Goal: Answer question/provide support

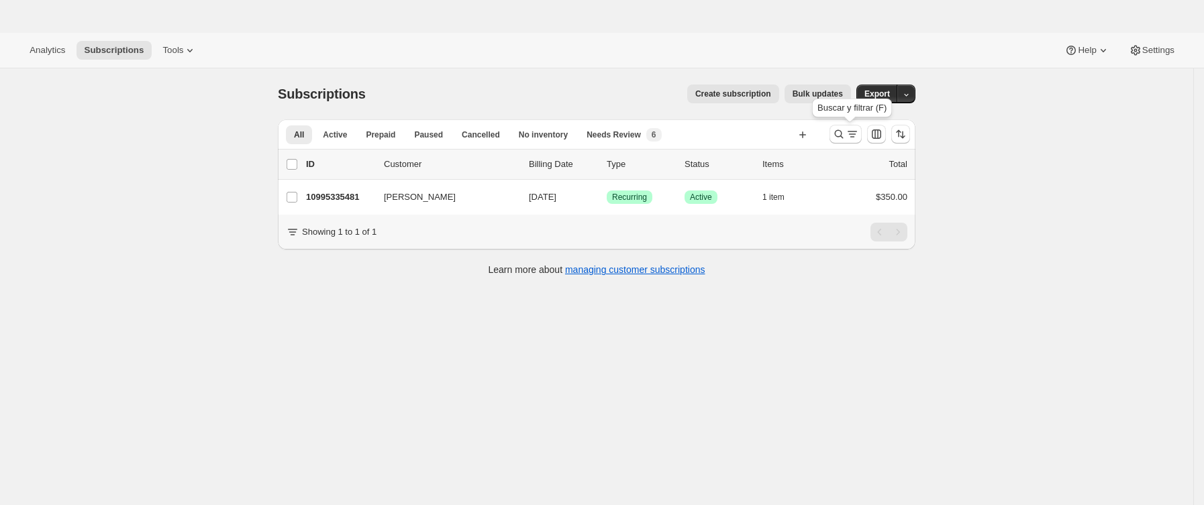
click at [837, 129] on icon "Buscar y filtrar resultados" at bounding box center [838, 133] width 13 height 13
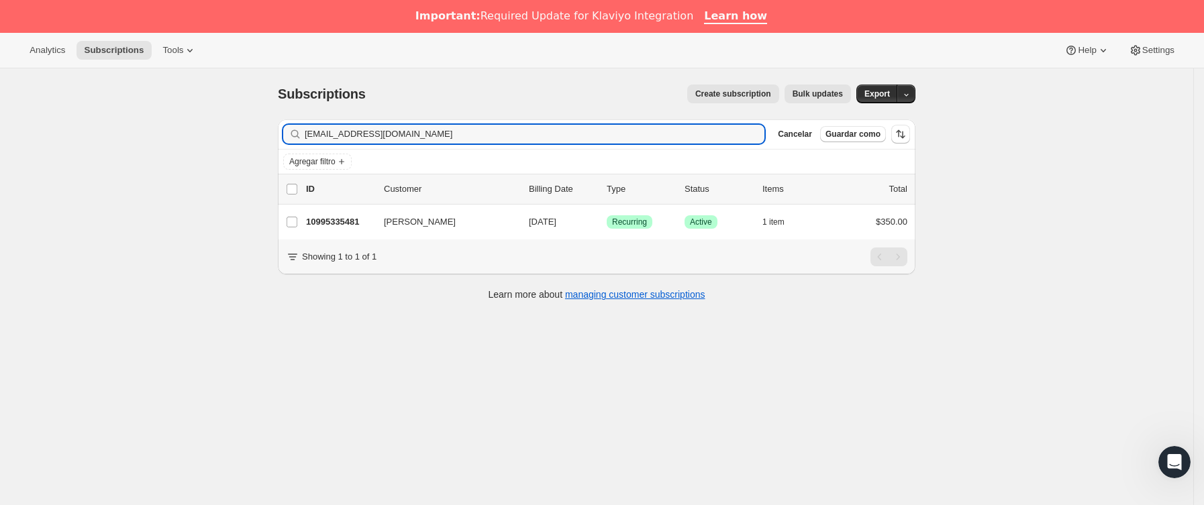
drag, startPoint x: 131, startPoint y: 137, endPoint x: 59, endPoint y: 137, distance: 71.8
click at [59, 137] on div "Subscriptions. Esta página está lista Subscriptions Create subscription Bulk up…" at bounding box center [596, 320] width 1193 height 505
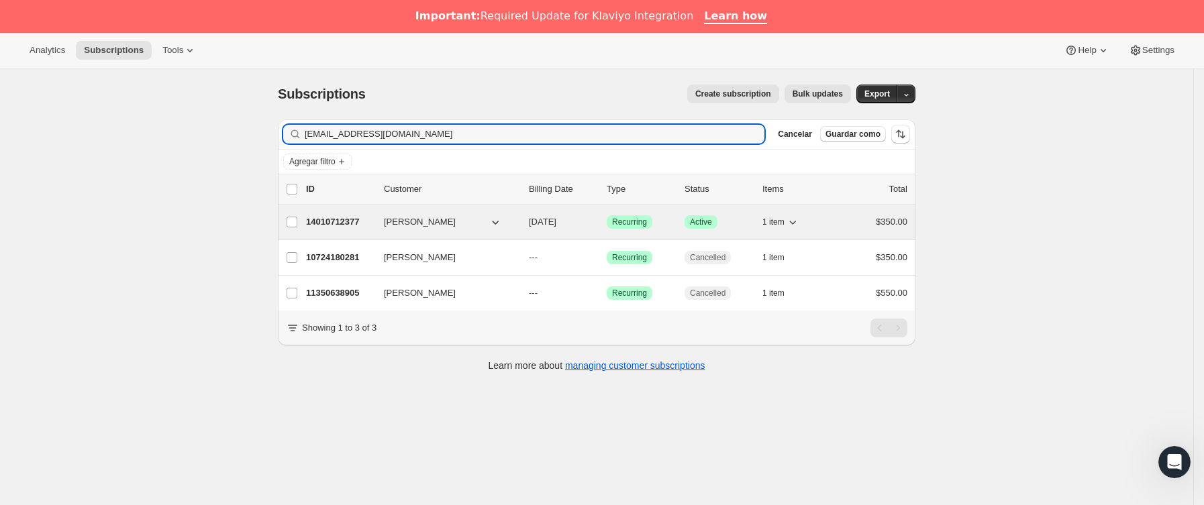
type input "[EMAIL_ADDRESS][DOMAIN_NAME]"
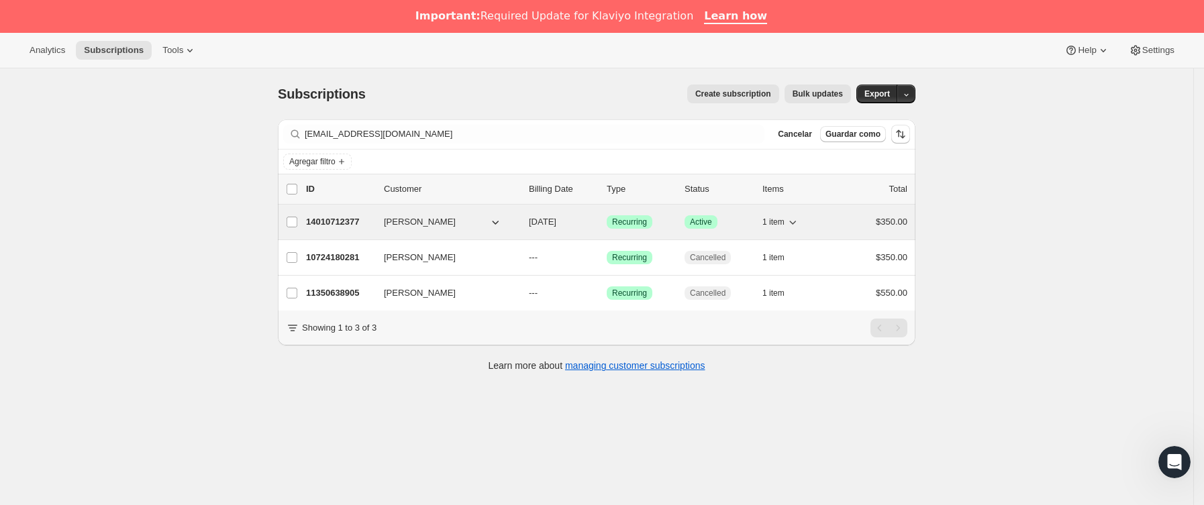
click at [373, 223] on p "14010712377" at bounding box center [339, 221] width 67 height 13
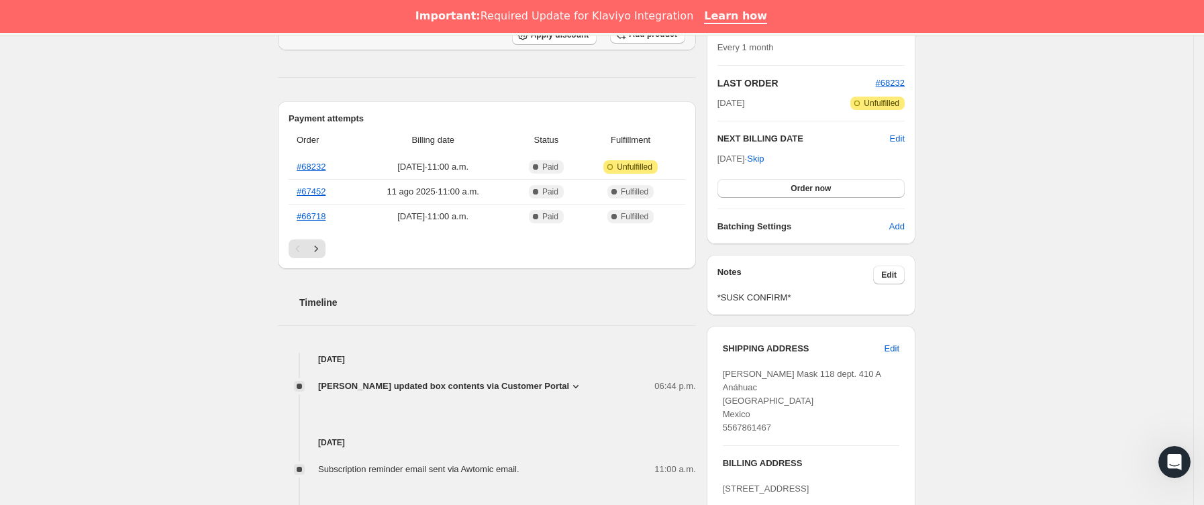
scroll to position [497, 0]
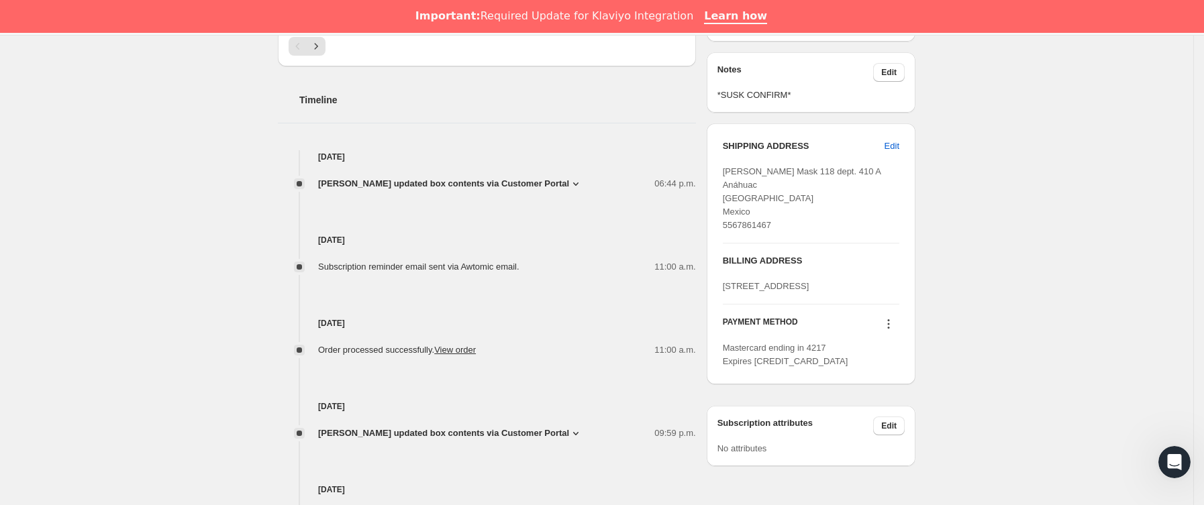
click at [525, 183] on span "[PERSON_NAME] updated box contents via Customer Portal" at bounding box center [443, 183] width 251 height 13
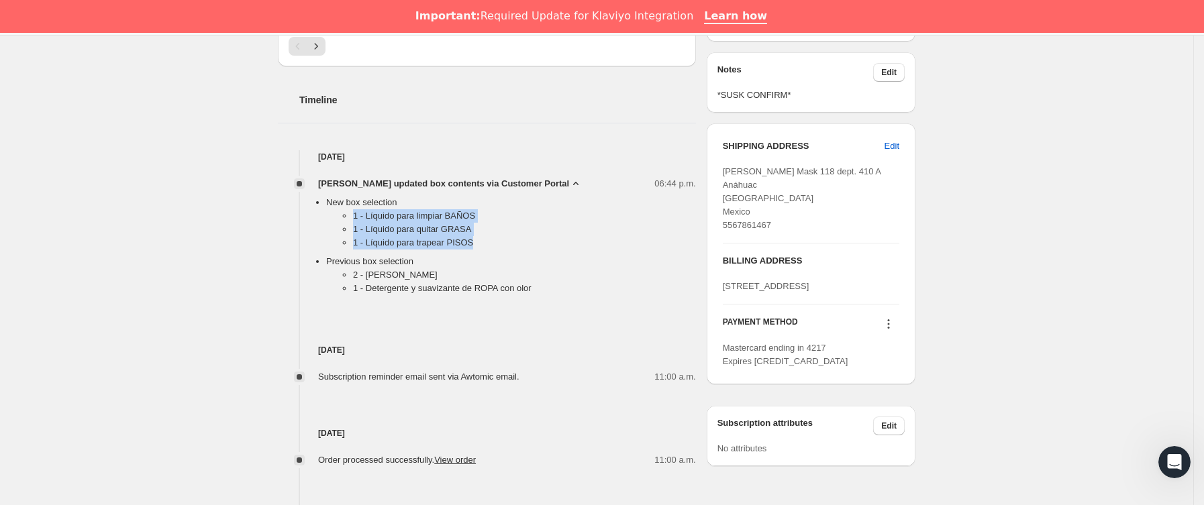
drag, startPoint x: 351, startPoint y: 221, endPoint x: 486, endPoint y: 250, distance: 137.8
click at [486, 250] on ul "1 - Líquido para limpiar BAÑOS 1 - Líquido para quitar GRASA 1 - Líquido para t…" at bounding box center [511, 232] width 370 height 46
copy ul "1 - Líquido para limpiar BAÑOS 1 - Líquido para quitar GRASA 1 - Líquido para t…"
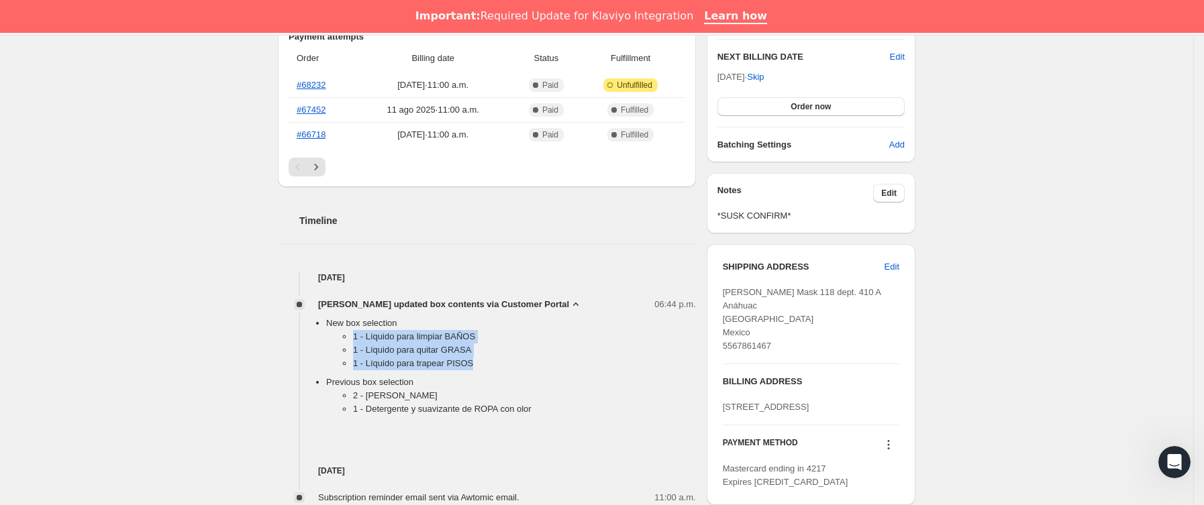
scroll to position [0, 0]
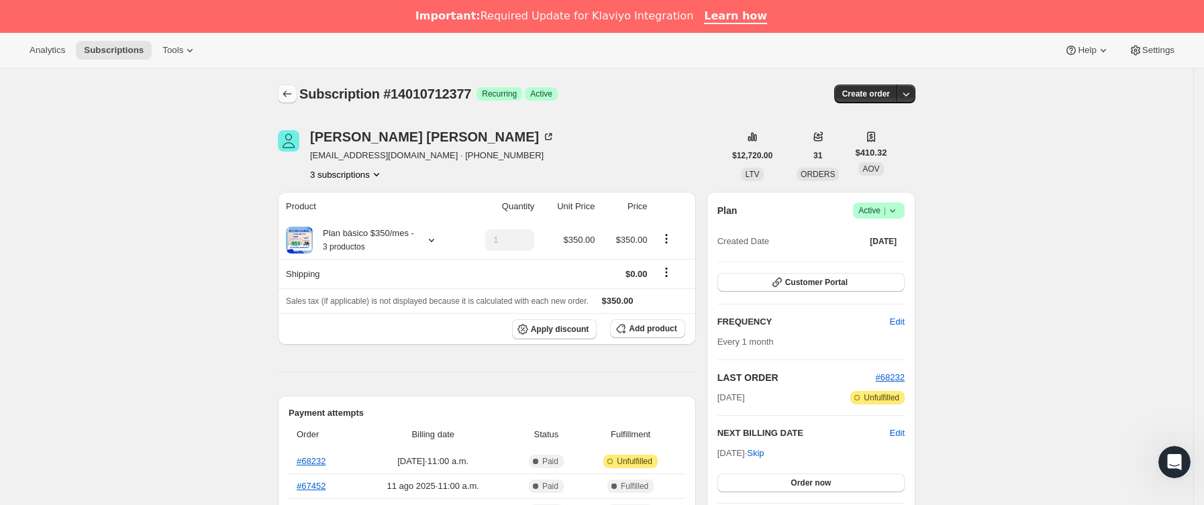
click at [288, 85] on button "Subscriptions" at bounding box center [287, 94] width 19 height 19
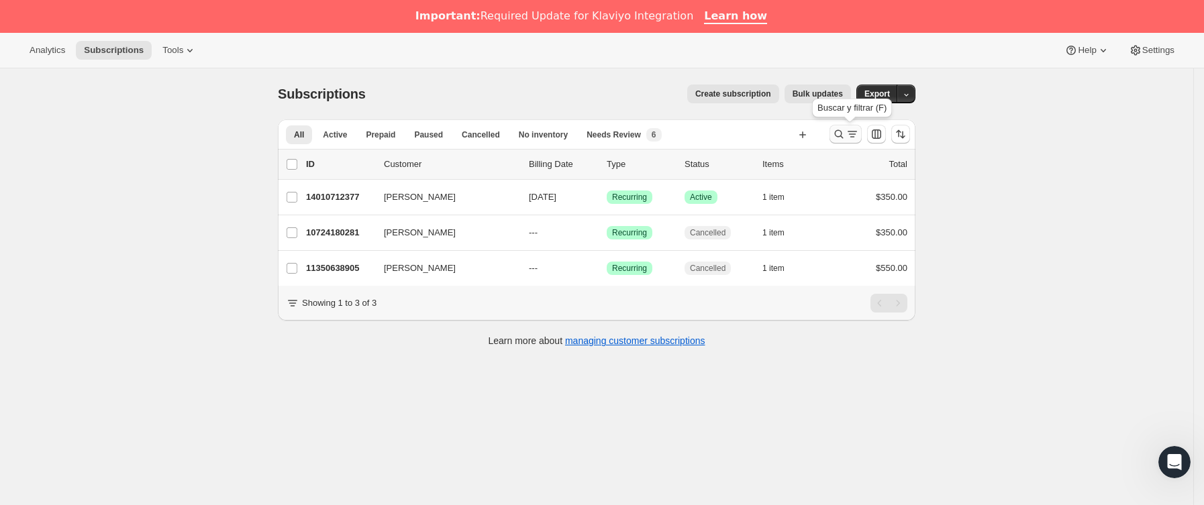
click at [844, 127] on icon "Buscar y filtrar resultados" at bounding box center [838, 133] width 13 height 13
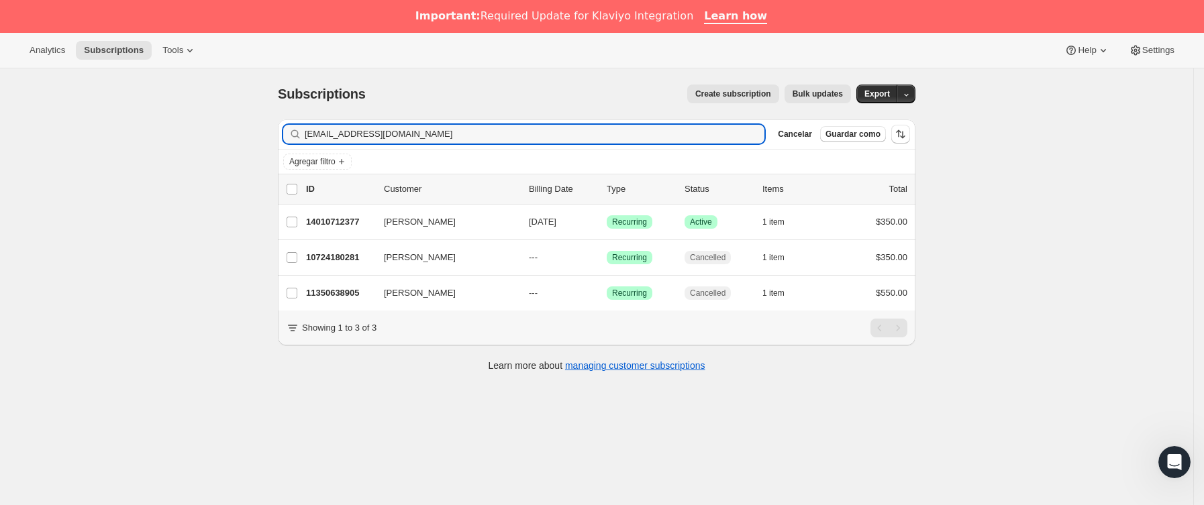
drag, startPoint x: 532, startPoint y: 133, endPoint x: -3, endPoint y: 117, distance: 535.6
click at [0, 117] on html "Analytics Subscriptions Tools Help Settings Ir directamente al contenido Subscr…" at bounding box center [602, 252] width 1204 height 505
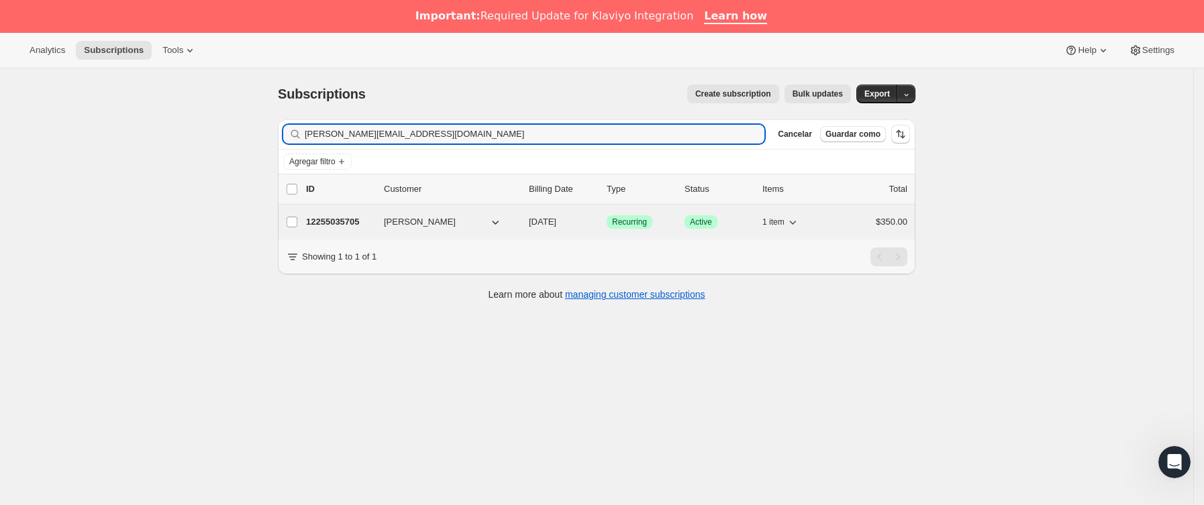
type input "[PERSON_NAME][EMAIL_ADDRESS][DOMAIN_NAME]"
click at [355, 231] on div "12255035705 [PERSON_NAME] [DATE] Logrado Recurring Logrado Active 1 item $350.00" at bounding box center [606, 222] width 601 height 19
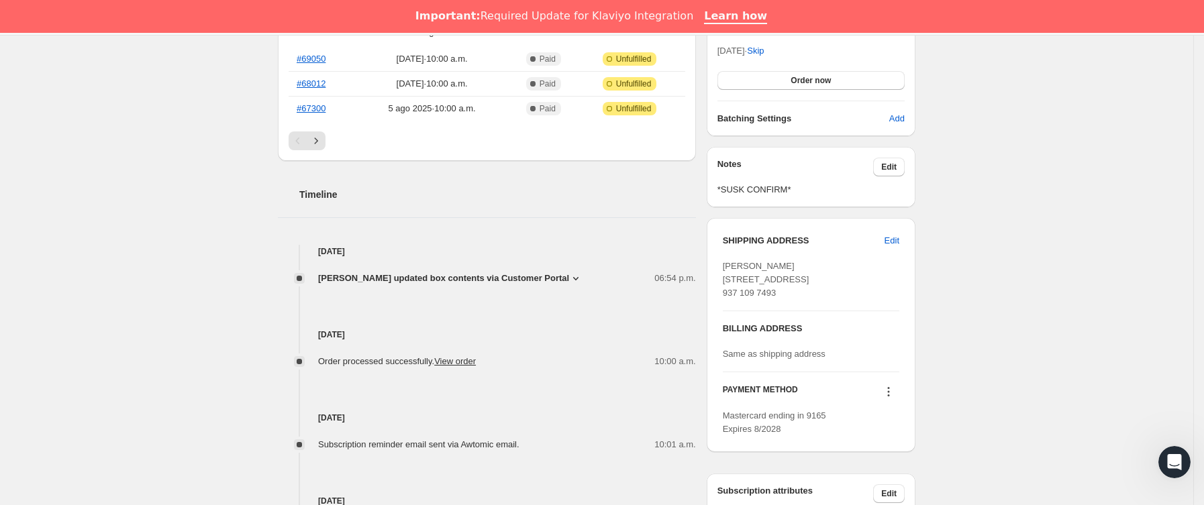
scroll to position [503, 0]
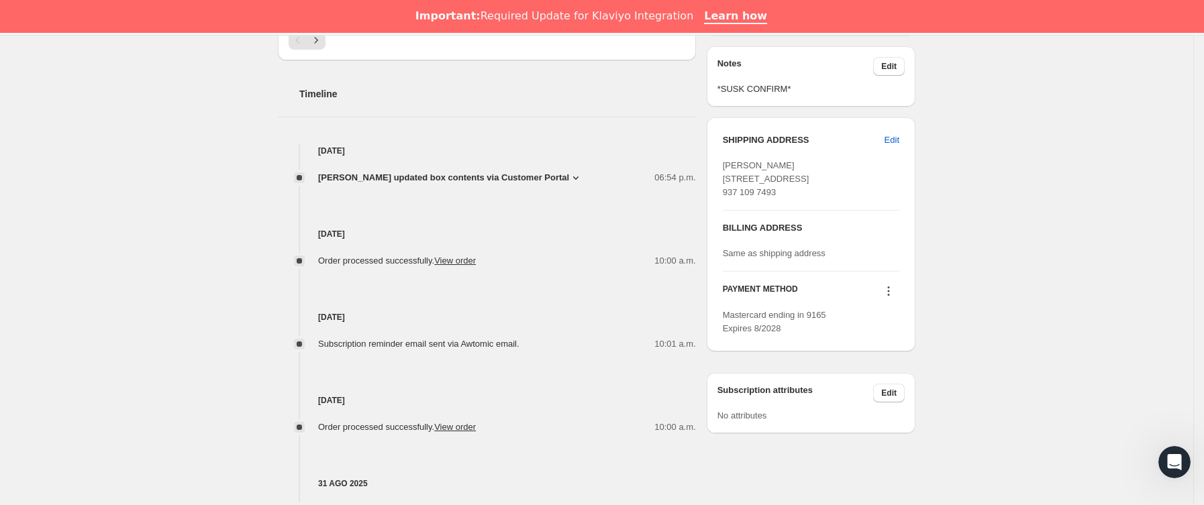
click at [461, 171] on span "[PERSON_NAME] updated box contents via Customer Portal" at bounding box center [443, 177] width 251 height 13
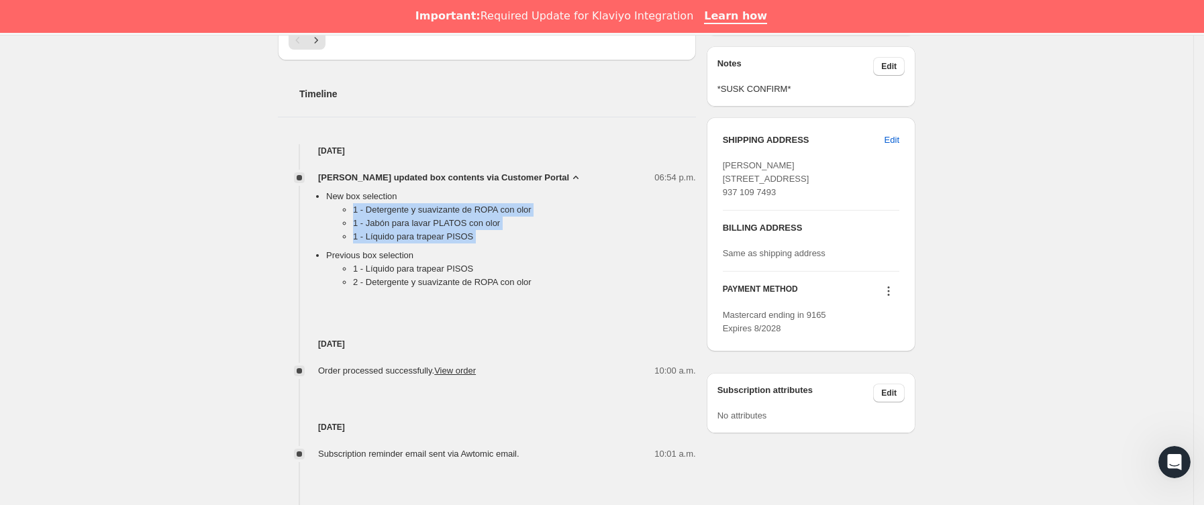
drag, startPoint x: 353, startPoint y: 206, endPoint x: 503, endPoint y: 248, distance: 156.1
click at [503, 248] on ul "New box selection 1 - Detergente y suavizante de ROPA con olor 1 - Jabón para […" at bounding box center [497, 242] width 397 height 105
copy ul "1 - Detergente y suavizante de ROPA con olor 1 - Jabón para lavar PLATOS con ol…"
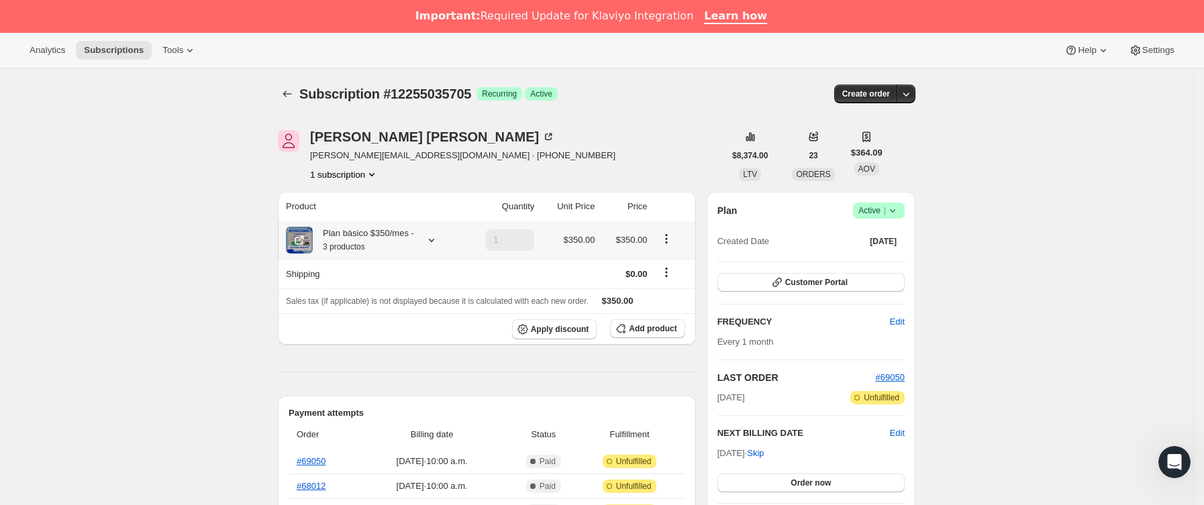
scroll to position [0, 0]
